Goal: Transaction & Acquisition: Book appointment/travel/reservation

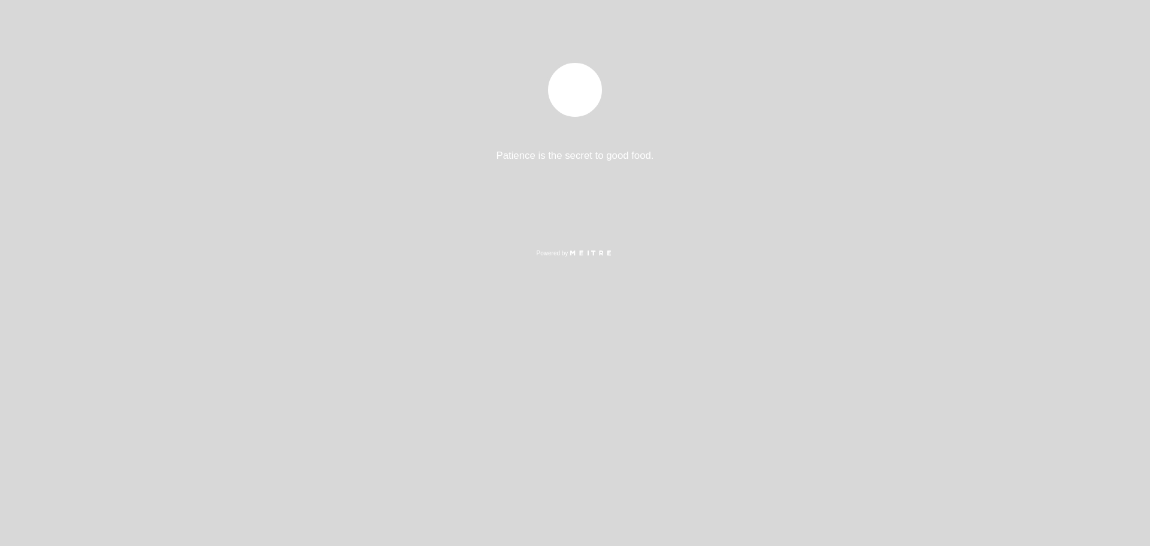
select select "es"
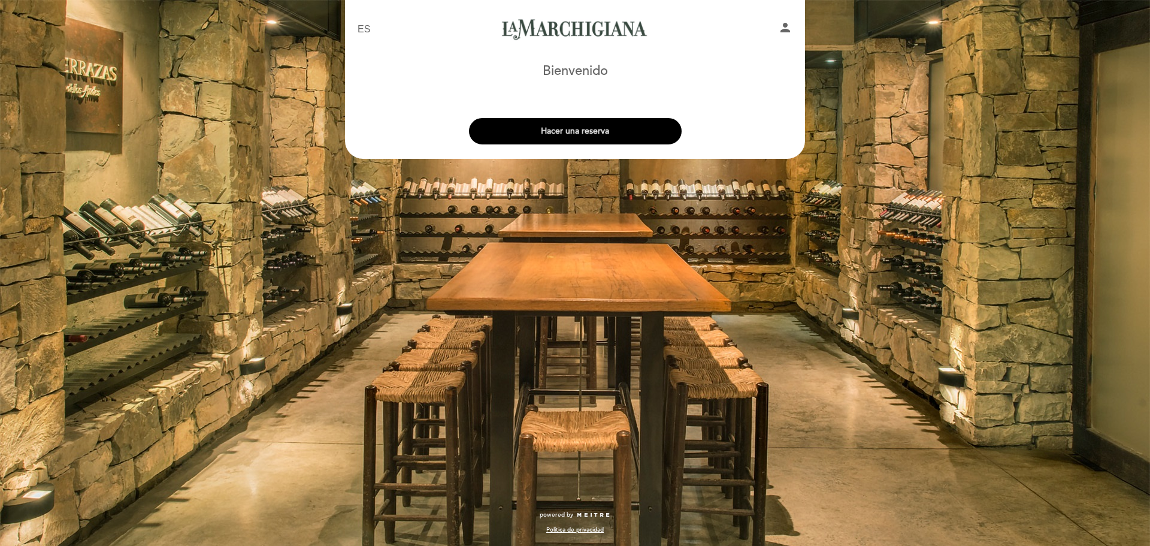
click at [579, 133] on button "Hacer una reserva" at bounding box center [575, 131] width 213 height 26
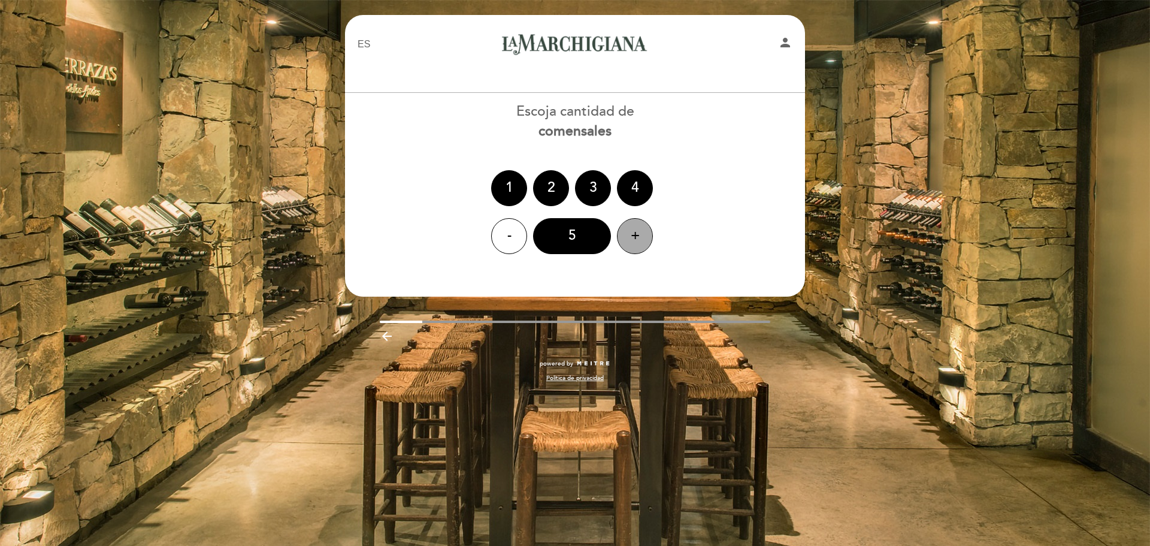
click at [634, 232] on div "+" at bounding box center [635, 236] width 36 height 36
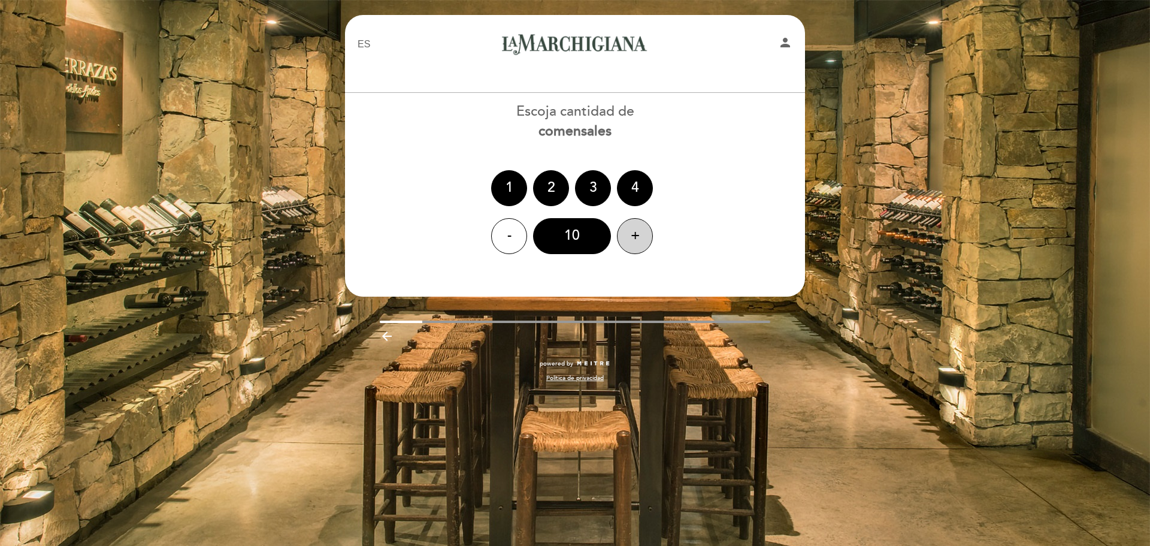
click at [634, 232] on div "+" at bounding box center [635, 236] width 36 height 36
click at [507, 319] on div "EN ES PT La Marchigiana Centro person [GEOGRAPHIC_DATA] [GEOGRAPHIC_DATA], Camb…" at bounding box center [575, 204] width 478 height 379
click at [736, 206] on div "1 2 3 4" at bounding box center [575, 188] width 461 height 36
click at [567, 239] on div "11" at bounding box center [572, 236] width 78 height 36
